Goal: Task Accomplishment & Management: Manage account settings

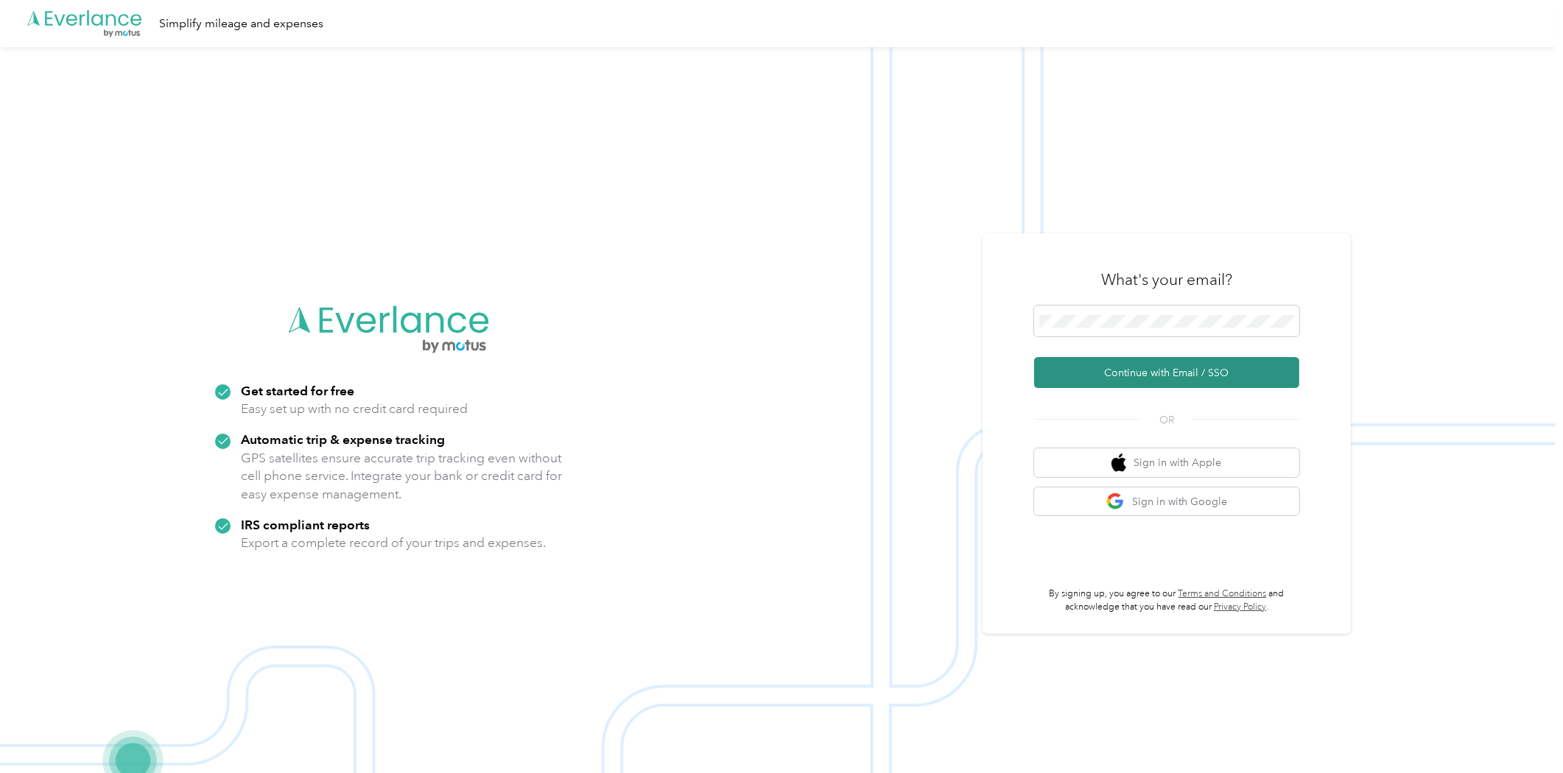
click at [1234, 370] on button "Continue with Email / SSO" at bounding box center [1166, 372] width 265 height 31
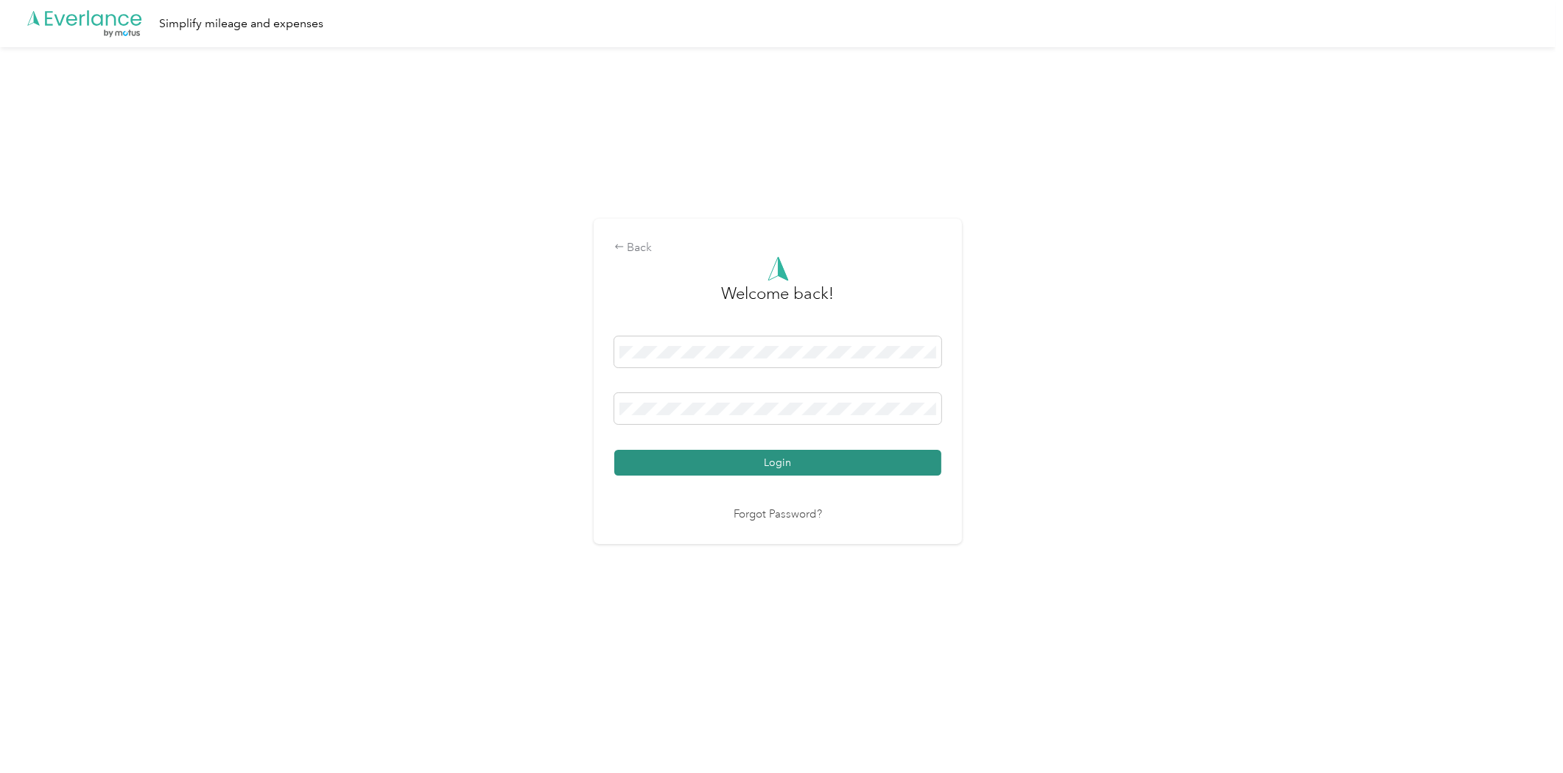
click at [726, 466] on button "Login" at bounding box center [777, 463] width 327 height 26
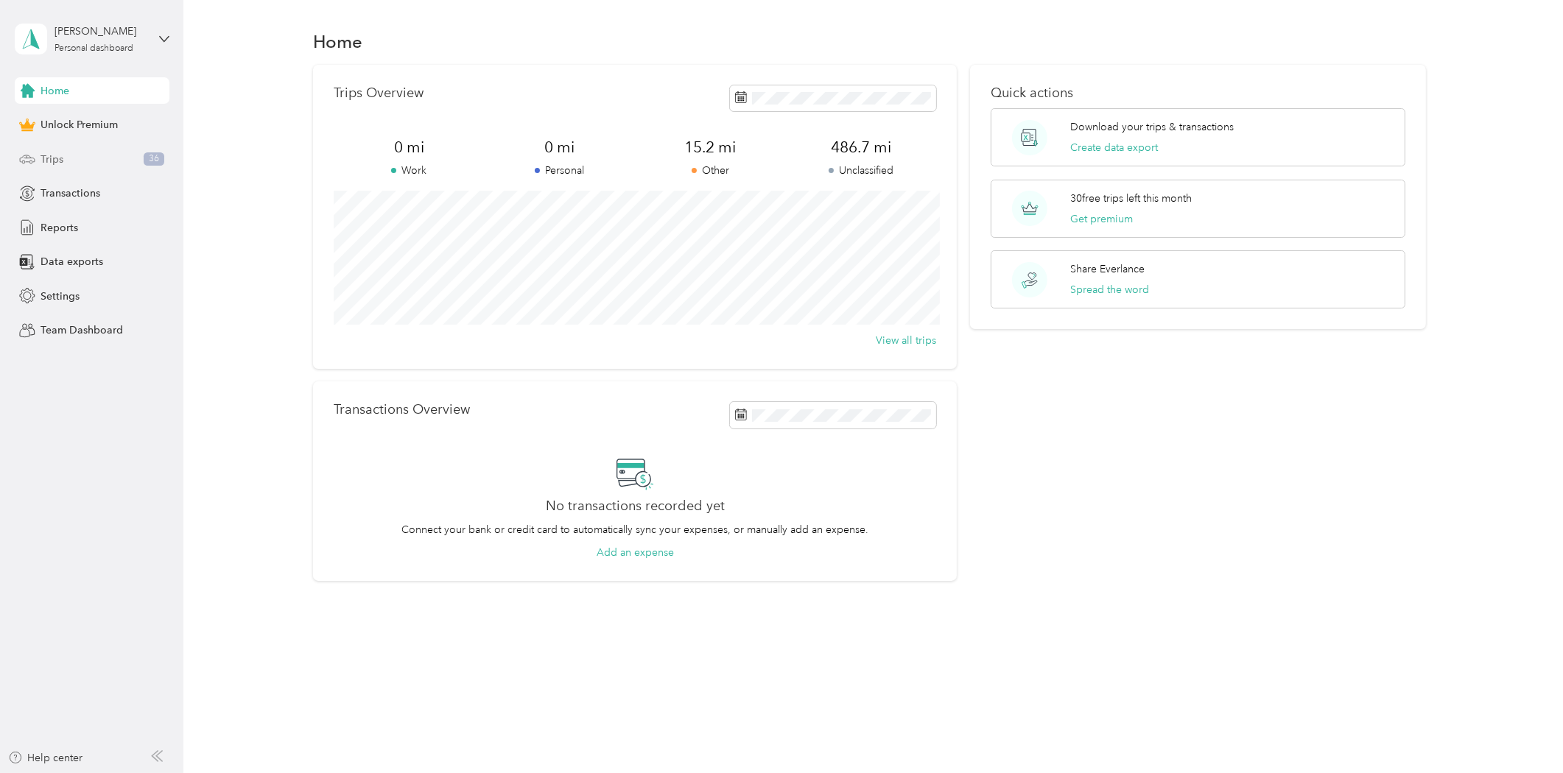
click at [96, 156] on div "Trips 36" at bounding box center [92, 159] width 155 height 27
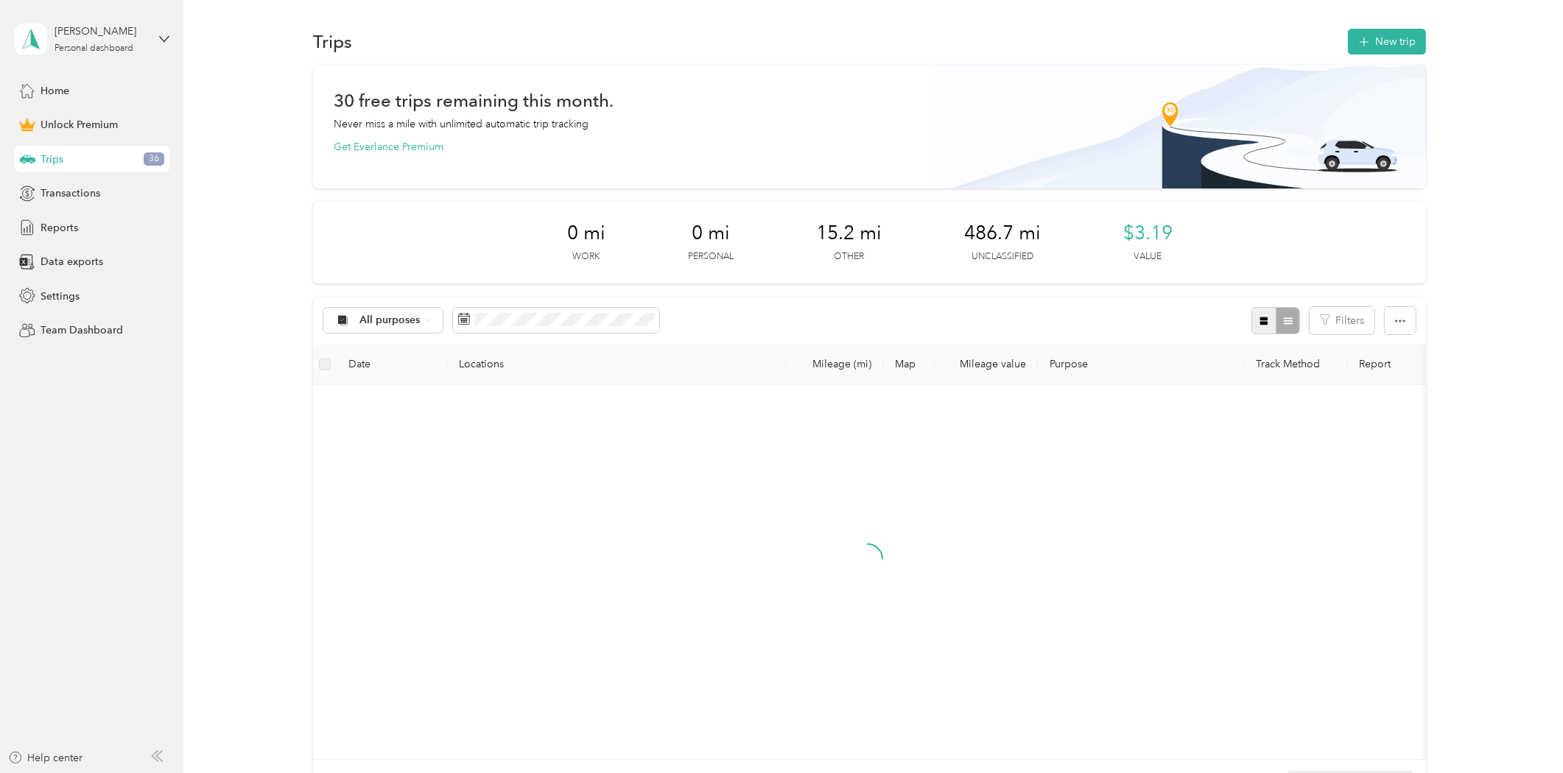
click at [1252, 319] on button "button" at bounding box center [1263, 320] width 25 height 27
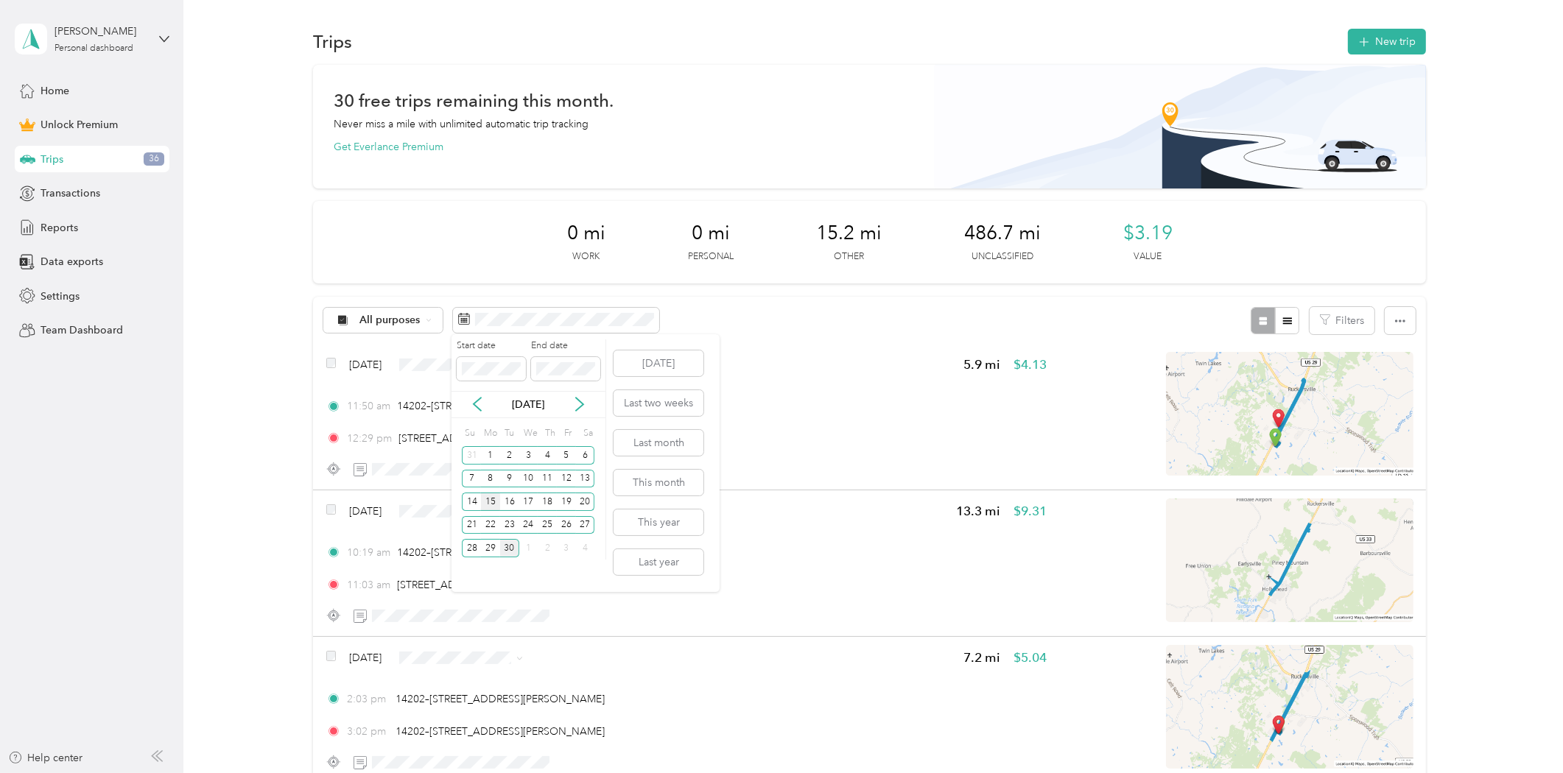
click at [490, 498] on div "15" at bounding box center [490, 502] width 19 height 18
click at [474, 547] on div "28" at bounding box center [471, 548] width 19 height 18
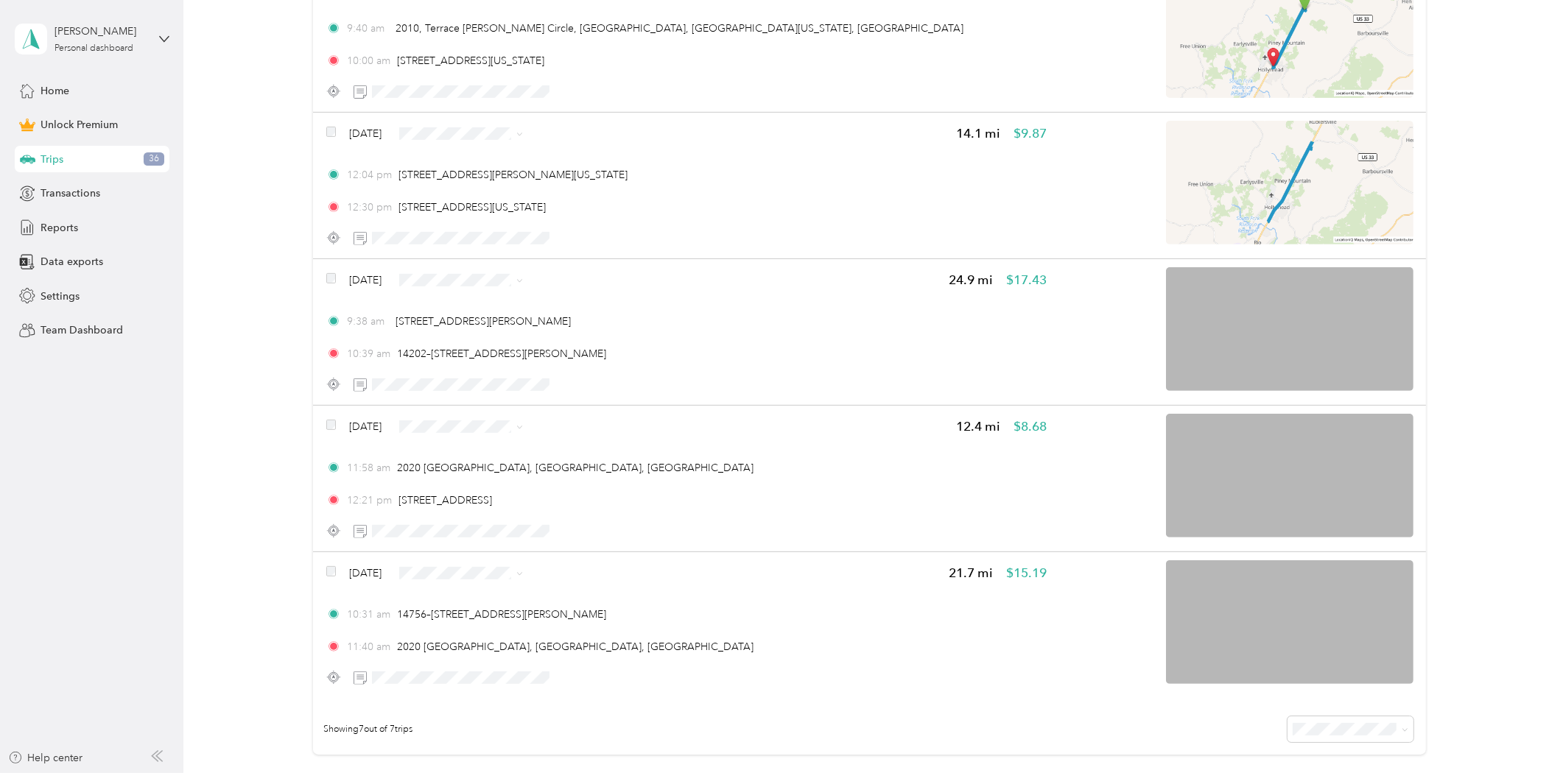
scroll to position [855, 0]
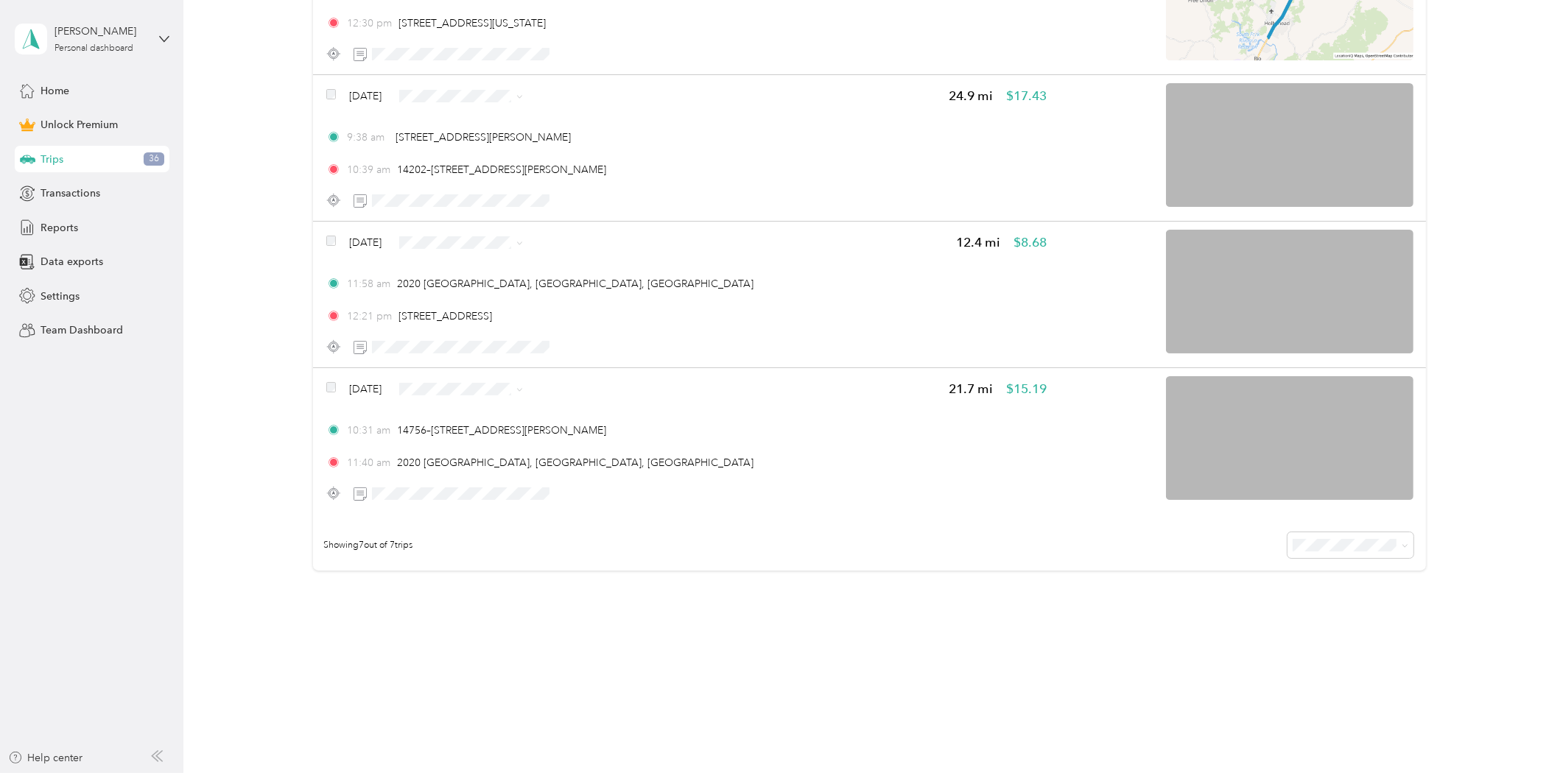
click at [155, 45] on div "[PERSON_NAME] Personal dashboard" at bounding box center [92, 39] width 155 height 52
click at [100, 125] on div "Log out" at bounding box center [169, 121] width 289 height 26
